Goal: Transaction & Acquisition: Purchase product/service

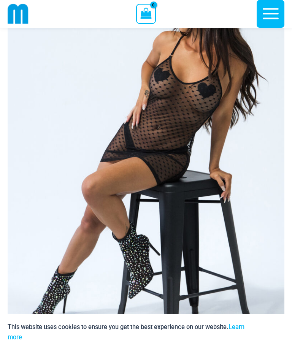
scroll to position [86, 0]
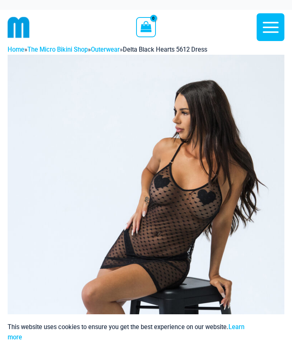
scroll to position [0, 0]
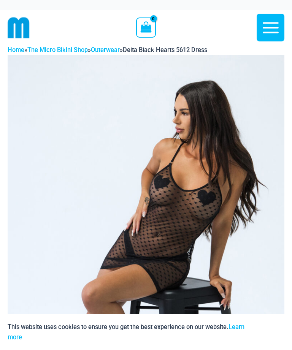
click at [17, 31] on img at bounding box center [19, 28] width 22 height 22
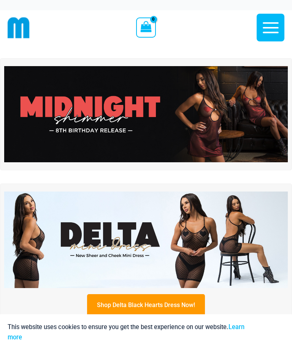
click at [65, 112] on img at bounding box center [146, 114] width 284 height 97
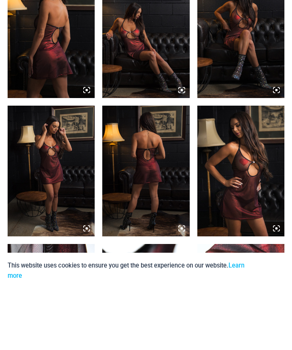
scroll to position [539, 0]
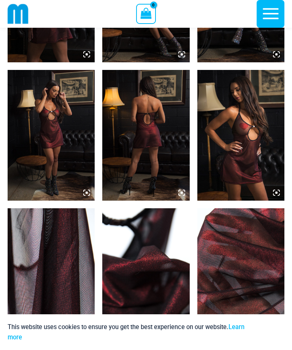
click at [139, 138] on img at bounding box center [145, 135] width 87 height 131
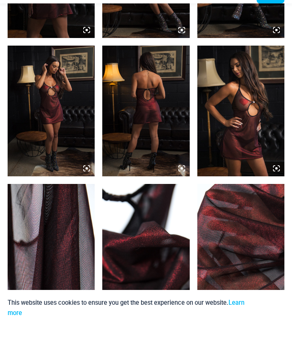
scroll to position [564, 0]
